Goal: Task Accomplishment & Management: Use online tool/utility

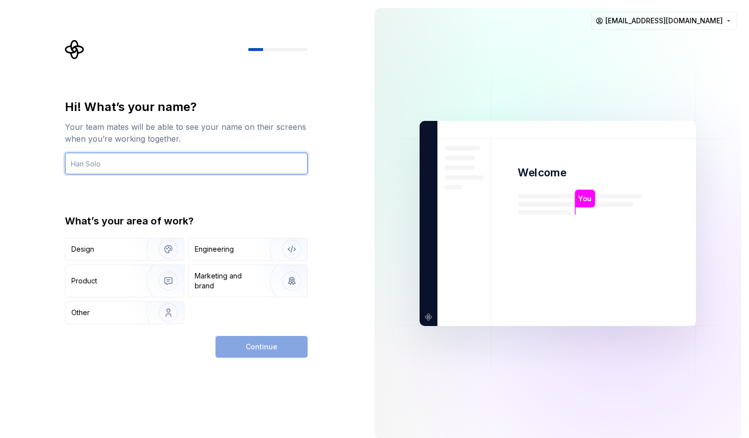
click at [190, 159] on input "text" at bounding box center [186, 164] width 243 height 22
type input "p"
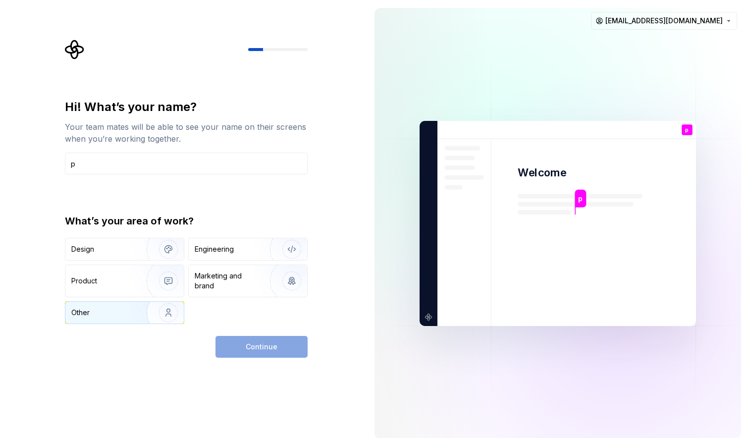
click at [114, 320] on div "Other" at bounding box center [124, 313] width 118 height 22
click at [245, 338] on button "Continue" at bounding box center [261, 347] width 92 height 22
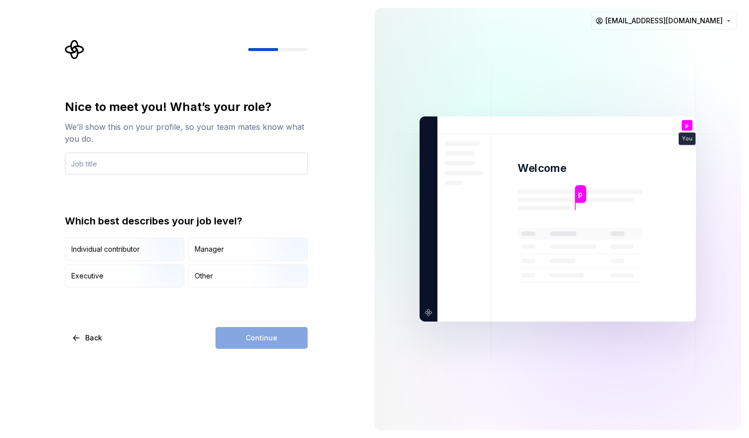
click at [163, 167] on input "text" at bounding box center [186, 164] width 243 height 22
click at [225, 254] on div "Manager" at bounding box center [248, 249] width 118 height 22
click at [244, 332] on div "Continue" at bounding box center [261, 338] width 92 height 22
click at [162, 174] on input "text" at bounding box center [186, 164] width 243 height 22
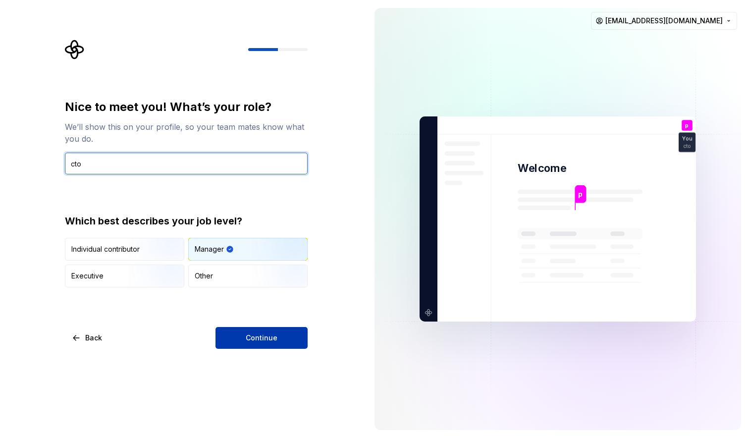
type input "cto"
click at [264, 339] on span "Continue" at bounding box center [262, 338] width 32 height 10
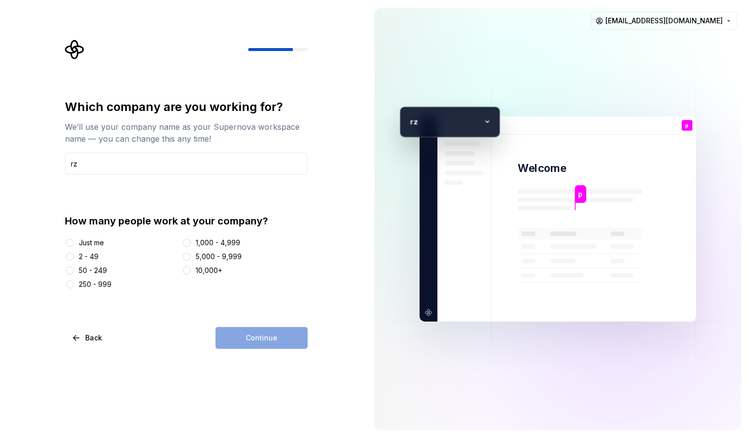
type input "rz"
click at [184, 243] on button "1,000 - 4,999" at bounding box center [187, 243] width 8 height 8
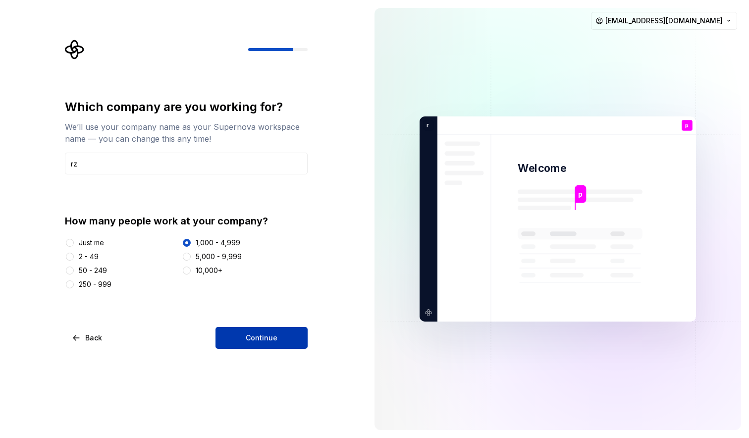
click at [258, 332] on button "Continue" at bounding box center [261, 338] width 92 height 22
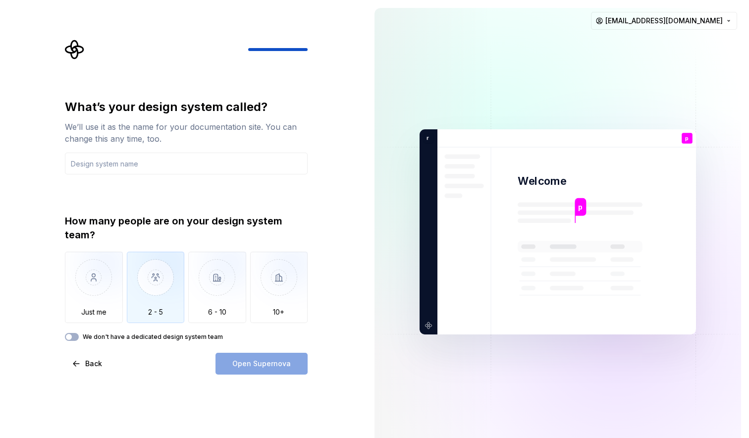
drag, startPoint x: 158, startPoint y: 294, endPoint x: 163, endPoint y: 297, distance: 5.4
click at [158, 294] on img "button" at bounding box center [156, 285] width 58 height 66
click at [143, 167] on input "text" at bounding box center [186, 164] width 243 height 22
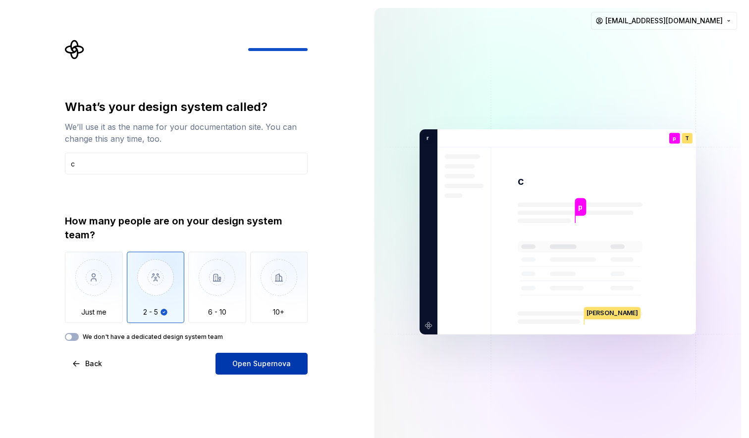
click at [272, 359] on span "Open Supernova" at bounding box center [261, 364] width 58 height 10
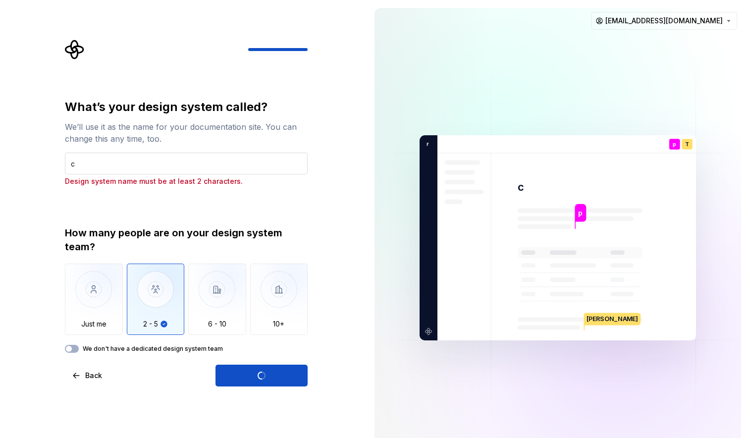
click at [194, 173] on input "c" at bounding box center [186, 164] width 243 height 22
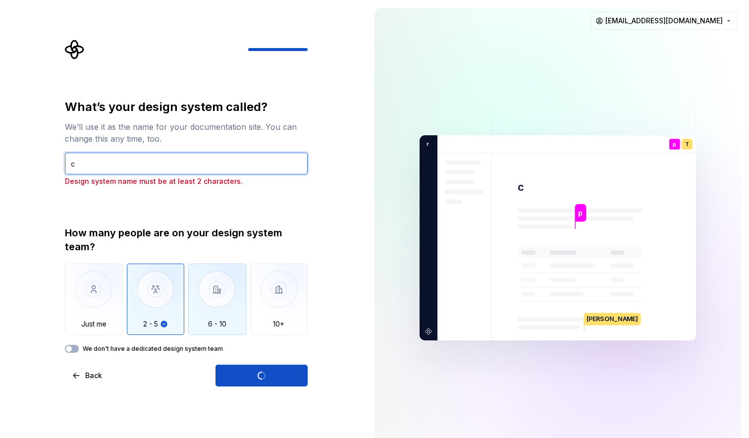
type input "cc"
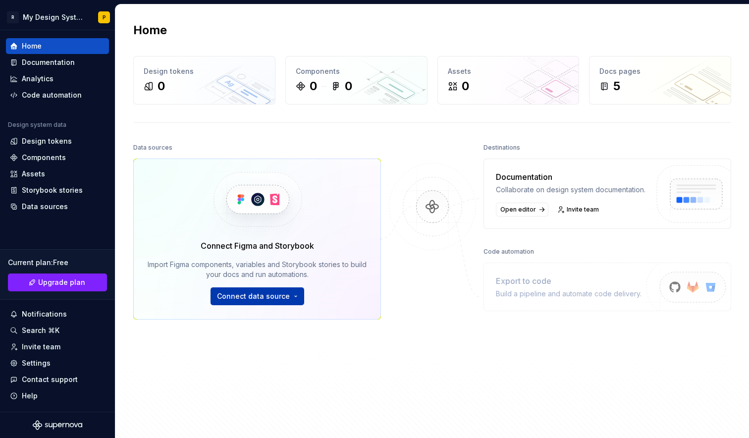
click at [265, 301] on html "R My Design System P Home Documentation Analytics Code automation Design system…" at bounding box center [374, 219] width 749 height 438
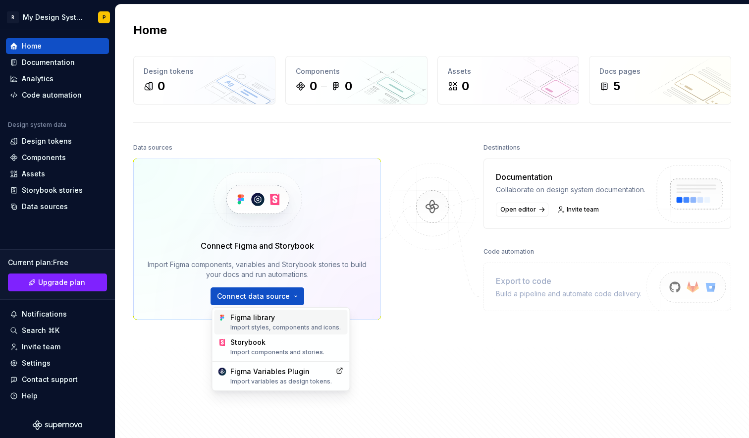
click at [260, 316] on div "Figma library Import styles, components and icons." at bounding box center [286, 322] width 113 height 19
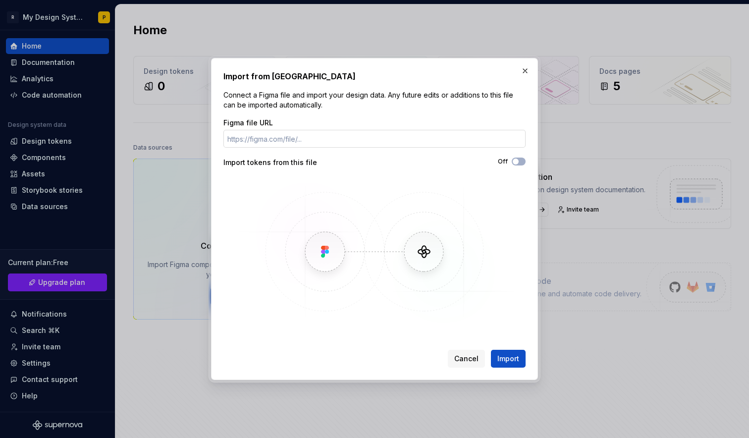
click at [288, 143] on input "Figma file URL" at bounding box center [374, 139] width 302 height 18
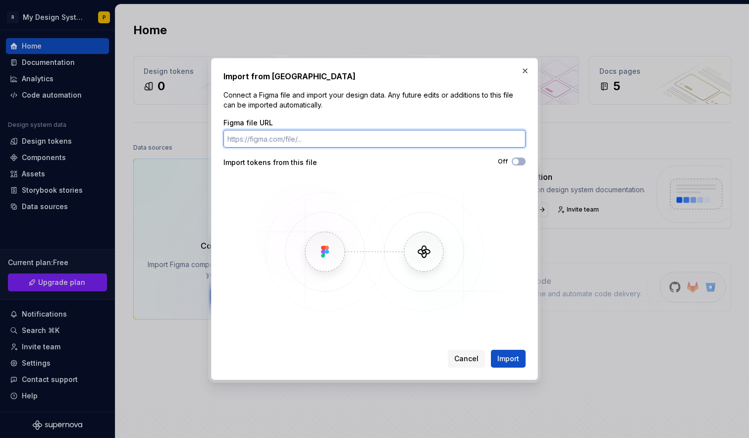
click at [363, 130] on input "Figma file URL" at bounding box center [374, 139] width 302 height 18
paste input "https://www.figma.com/design/gznxX1KD4WG7RBDdRykQQl/SwipeGuard?node-id=230-1479…"
type input "https://www.figma.com/design/gznxX1KD4WG7RBDdRykQQl/SwipeGuard?node-id=230-1479…"
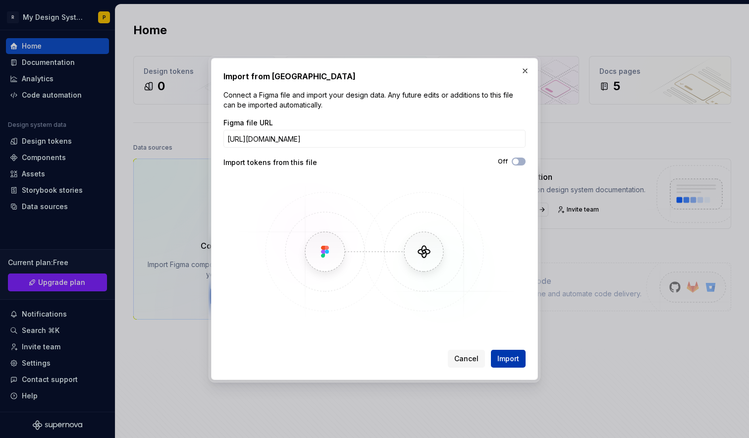
click at [510, 360] on span "Import" at bounding box center [508, 359] width 22 height 10
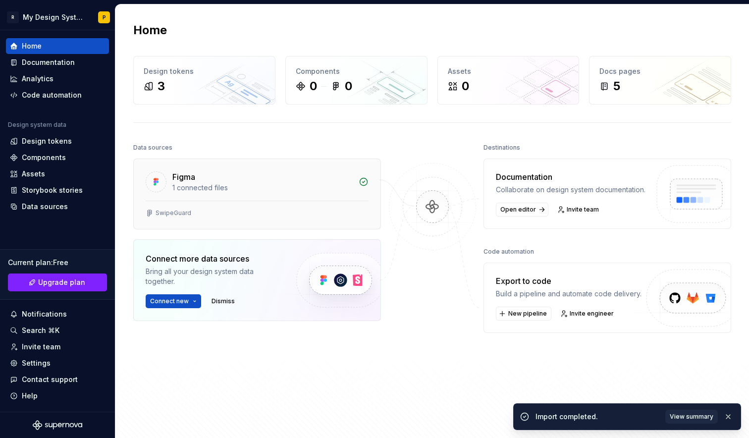
click at [219, 181] on div "Figma" at bounding box center [262, 177] width 180 height 12
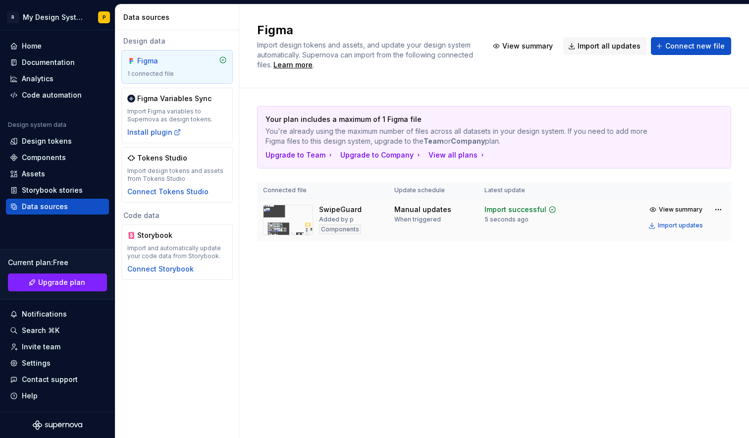
click at [288, 229] on img at bounding box center [288, 220] width 50 height 31
click at [283, 217] on img at bounding box center [288, 220] width 50 height 31
click at [188, 114] on div "Import Figma variables to Supernova as design tokens." at bounding box center [177, 115] width 100 height 16
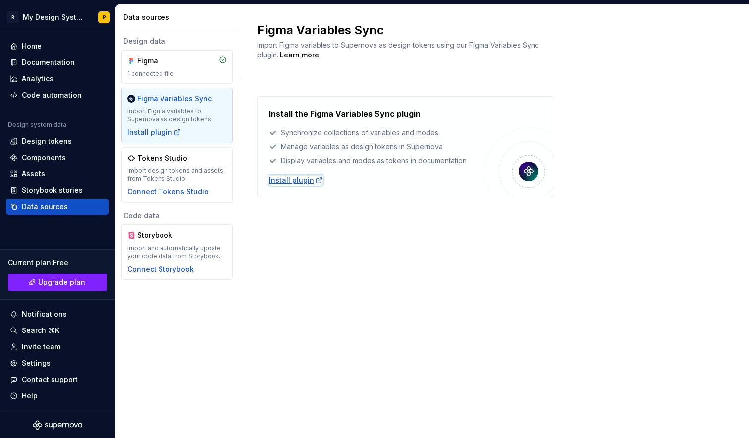
click at [288, 180] on div "Install plugin" at bounding box center [296, 180] width 54 height 10
click at [158, 60] on div "Figma" at bounding box center [161, 61] width 48 height 10
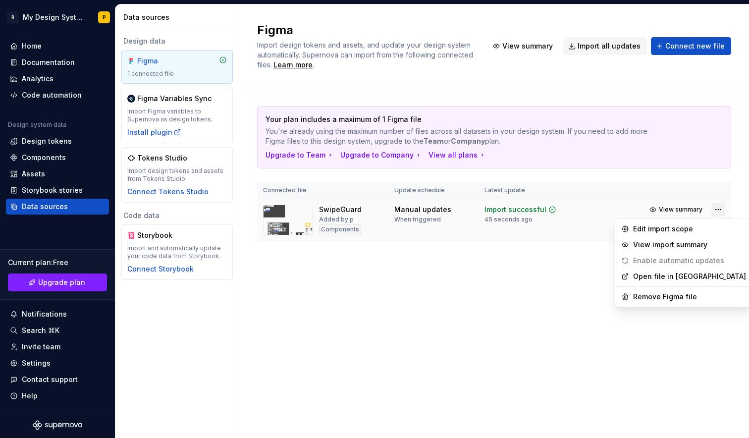
click at [717, 212] on html "R My Design System P Home Documentation Analytics Code automation Design system…" at bounding box center [374, 219] width 749 height 438
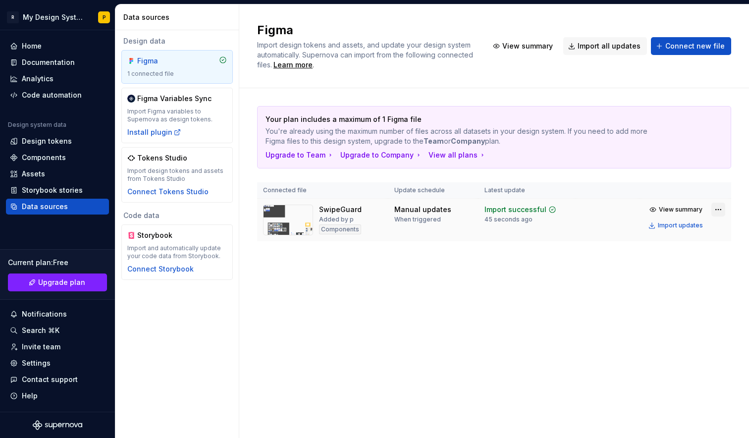
click at [714, 210] on html "R My Design System P Home Documentation Analytics Code automation Design system…" at bounding box center [374, 219] width 749 height 438
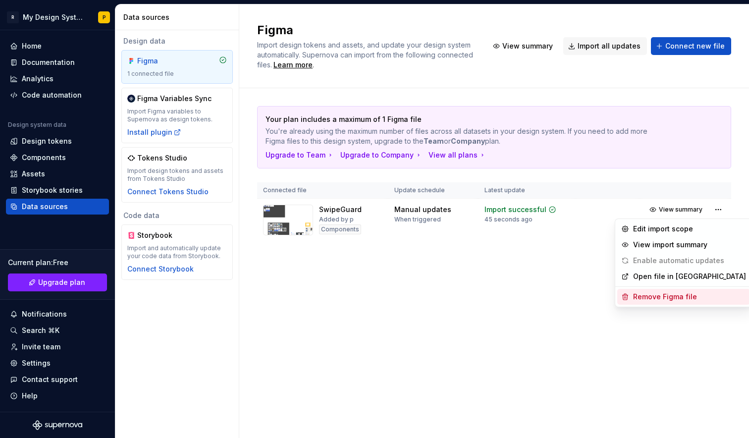
click at [655, 298] on div "Remove Figma file" at bounding box center [689, 297] width 113 height 10
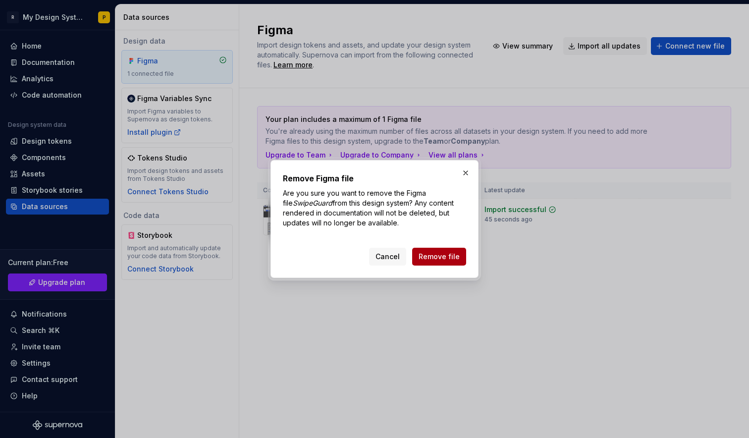
click at [437, 257] on span "Remove file" at bounding box center [438, 257] width 41 height 10
